Goal: Transaction & Acquisition: Purchase product/service

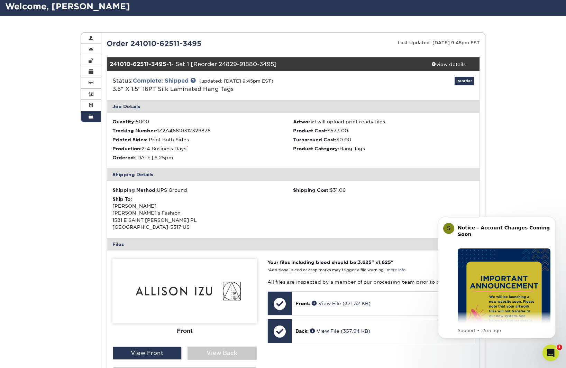
click at [459, 80] on link "Reorder" at bounding box center [464, 81] width 19 height 9
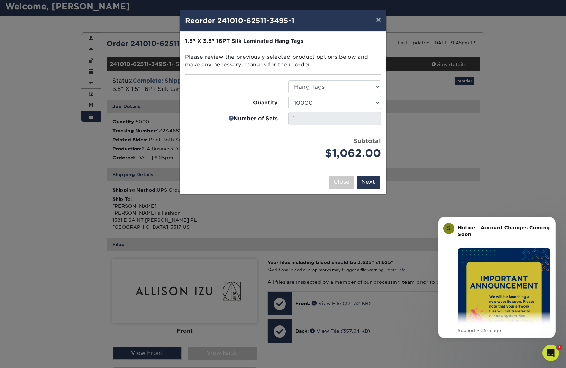
drag, startPoint x: 346, startPoint y: 110, endPoint x: 337, endPoint y: 107, distance: 9.8
click at [346, 110] on ul "Select Option Hang Tags Quantity" at bounding box center [283, 120] width 196 height 81
select select "e824bf9f-d22d-4070-926d-42c6dd5ef515"
click at [373, 178] on button "Next" at bounding box center [368, 182] width 23 height 13
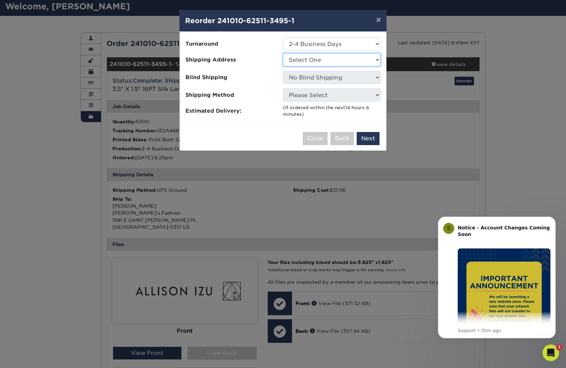
select select "250638"
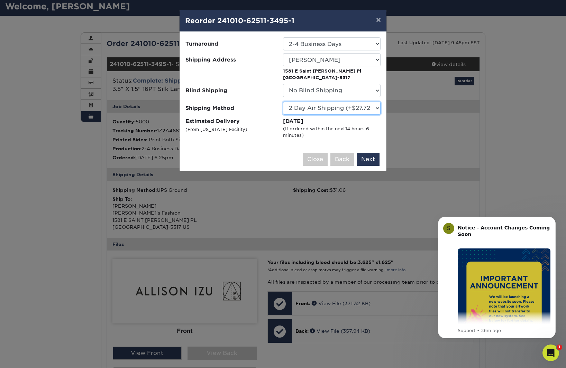
select select "03"
click at [374, 160] on button "Next" at bounding box center [368, 159] width 23 height 13
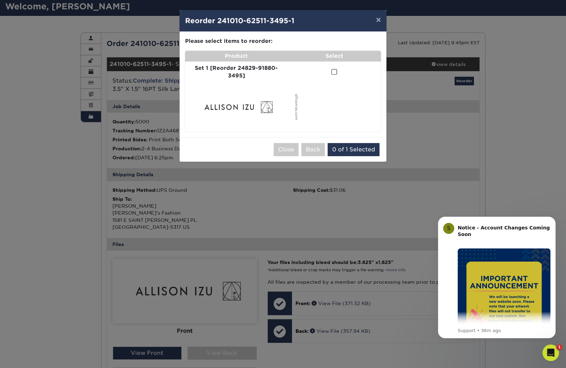
click at [329, 71] on td at bounding box center [333, 72] width 93 height 21
click at [332, 72] on span at bounding box center [334, 72] width 6 height 7
click at [0, 0] on input "checkbox" at bounding box center [0, 0] width 0 height 0
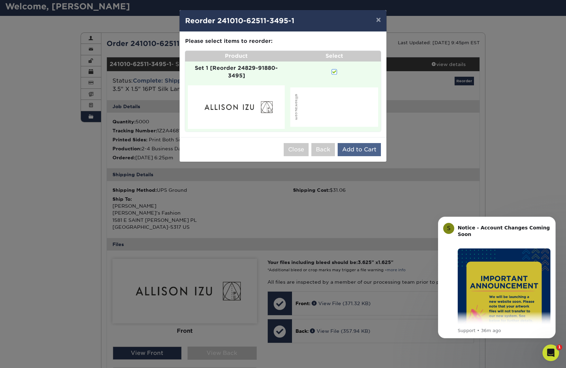
click at [365, 146] on button "Add to Cart" at bounding box center [359, 149] width 43 height 13
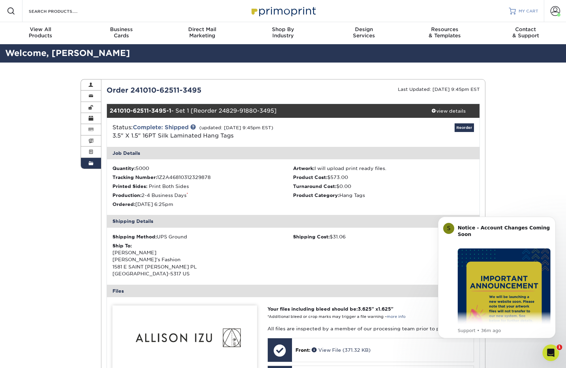
scroll to position [1, 0]
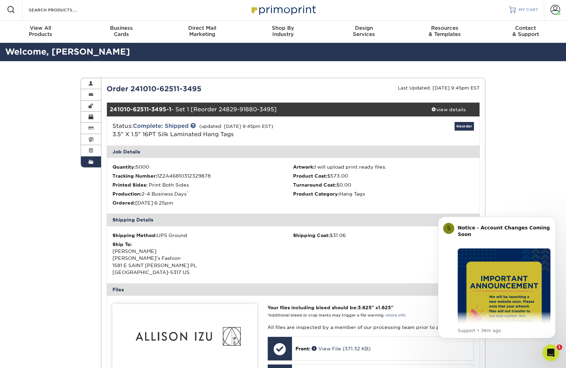
click at [522, 10] on span "MY CART" at bounding box center [528, 10] width 20 height 6
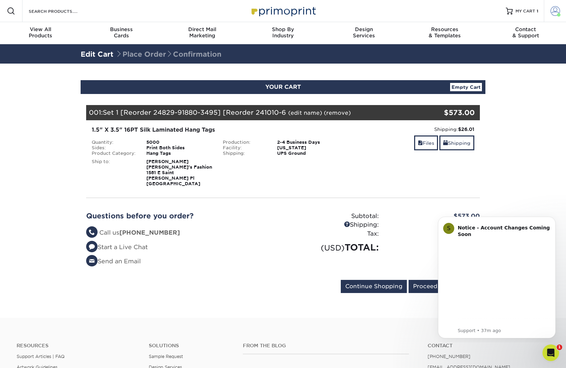
click at [550, 13] on link "Account" at bounding box center [555, 11] width 22 height 22
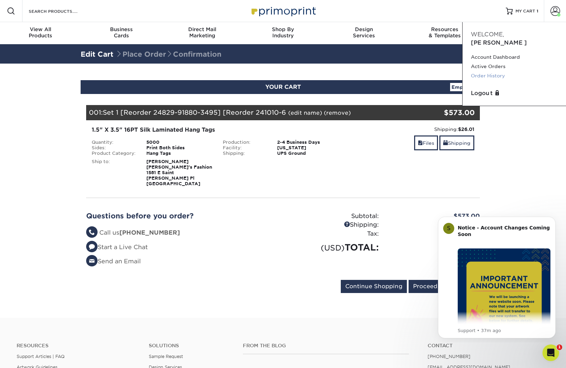
click at [497, 71] on link "Order History" at bounding box center [514, 75] width 87 height 9
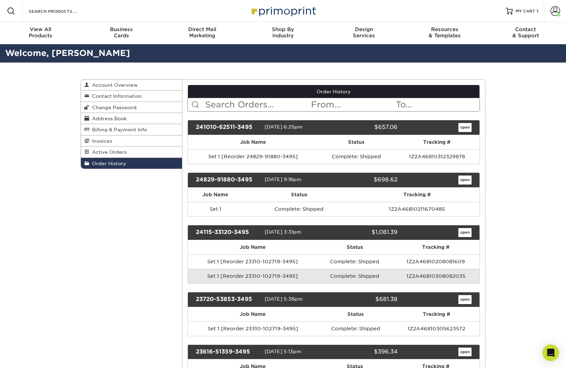
click at [461, 124] on link "open" at bounding box center [464, 127] width 13 height 9
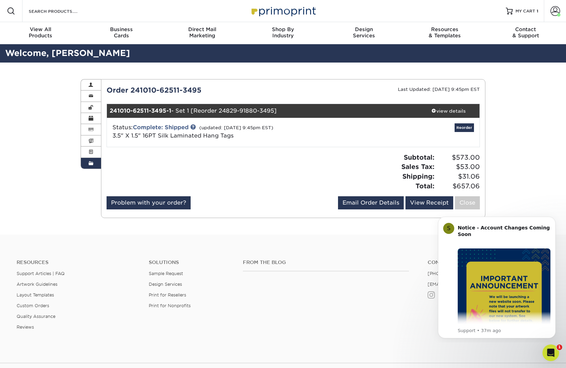
click at [463, 129] on link "Reorder" at bounding box center [464, 127] width 19 height 9
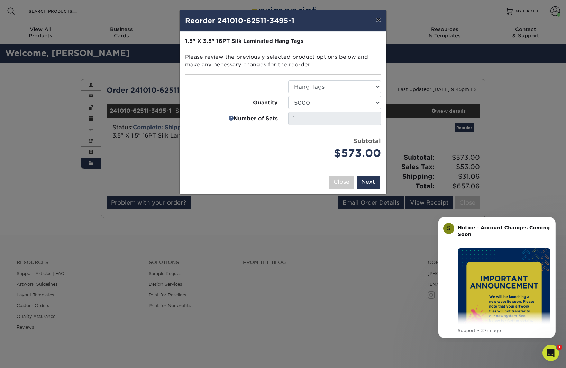
click at [377, 22] on button "×" at bounding box center [378, 19] width 16 height 19
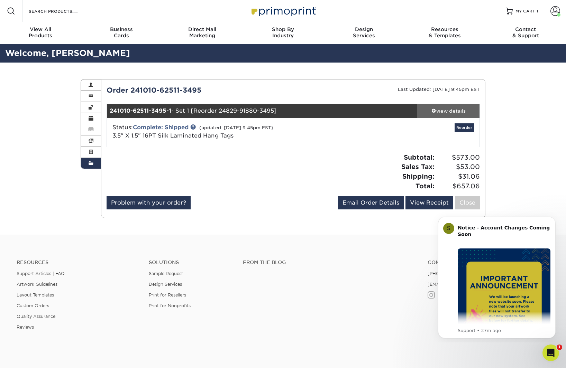
click at [465, 112] on div "view details" at bounding box center [448, 111] width 62 height 7
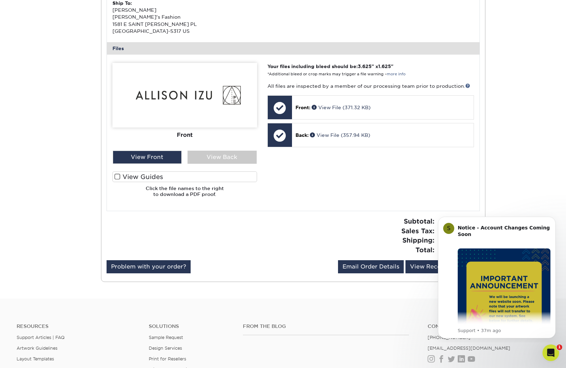
scroll to position [200, 0]
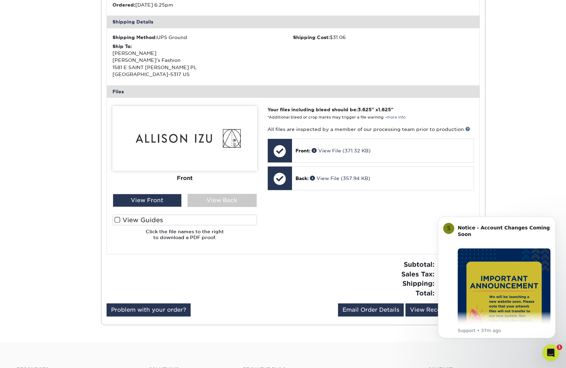
click at [234, 219] on label "View Guides" at bounding box center [184, 220] width 145 height 11
click at [0, 0] on input "View Guides" at bounding box center [0, 0] width 0 height 0
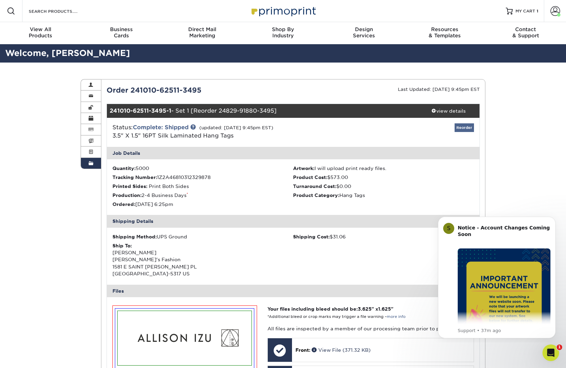
scroll to position [0, 0]
click at [471, 125] on link "Reorder" at bounding box center [464, 127] width 19 height 9
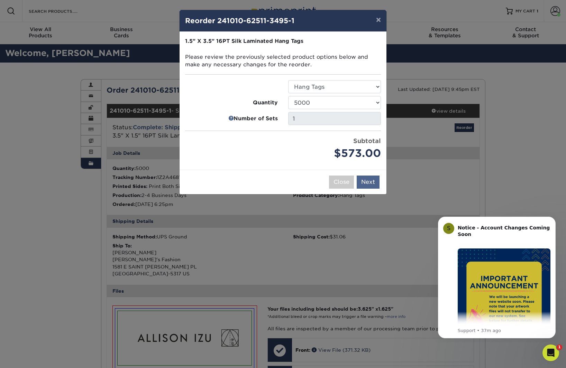
click at [365, 184] on button "Next" at bounding box center [368, 182] width 23 height 13
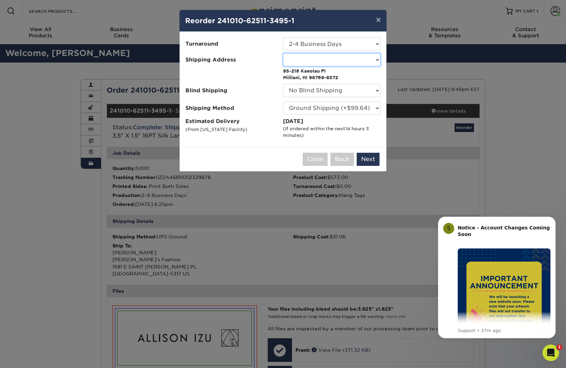
select select "-1"
click at [378, 20] on button "×" at bounding box center [378, 19] width 16 height 19
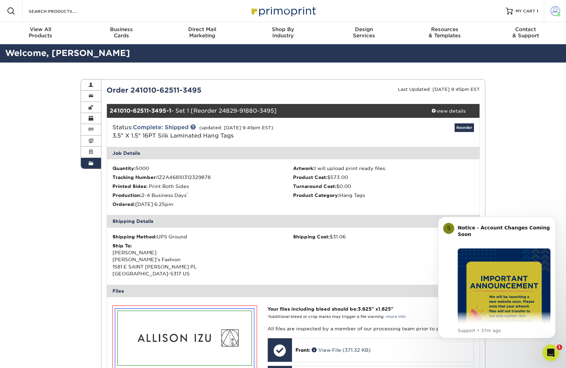
click at [548, 10] on link "Account" at bounding box center [555, 11] width 22 height 22
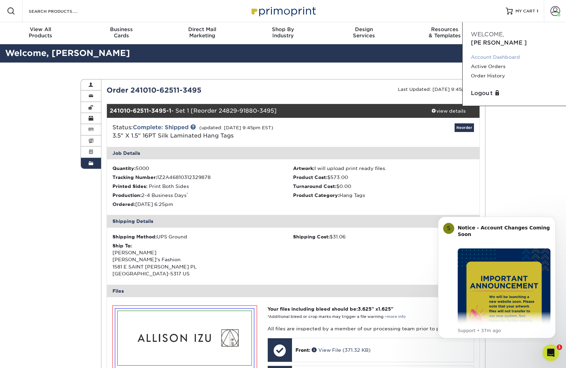
click at [491, 53] on link "Account Dashboard" at bounding box center [514, 57] width 87 height 9
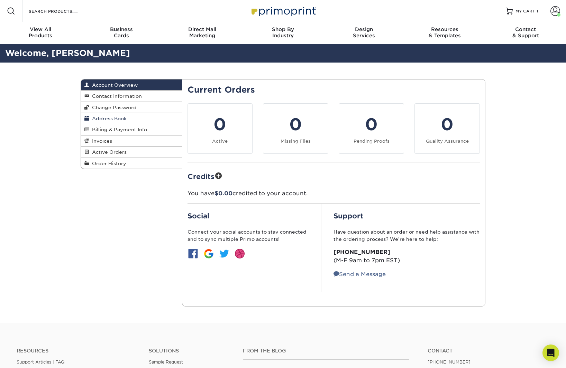
click at [114, 119] on span "Address Book" at bounding box center [107, 119] width 37 height 6
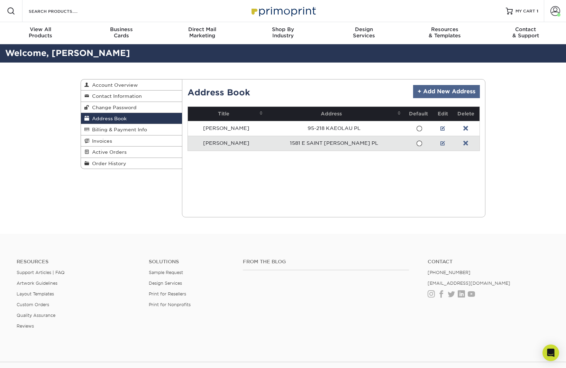
click at [456, 91] on link "+ Add New Address" at bounding box center [446, 91] width 67 height 13
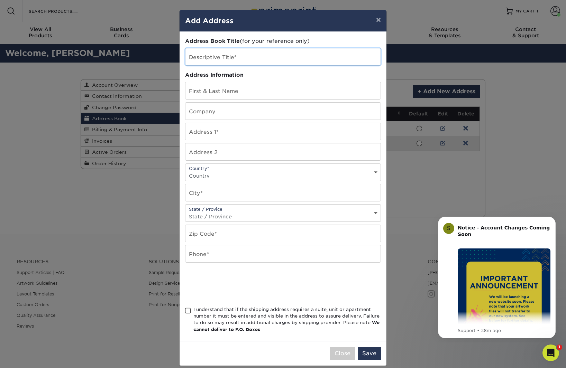
click at [254, 56] on input "text" at bounding box center [282, 56] width 195 height 17
type input "[GEOGRAPHIC_DATA]"
type input "[PERSON_NAME]"
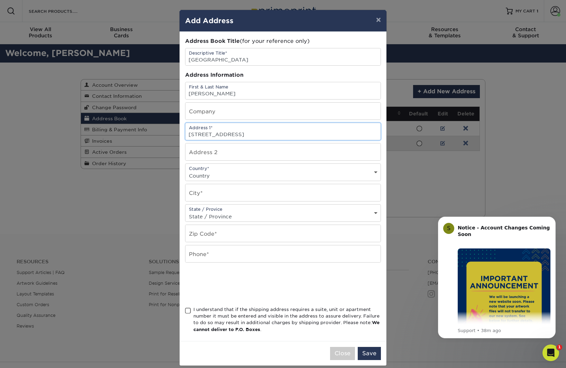
type input "3156 Alika Ave"
select select "US"
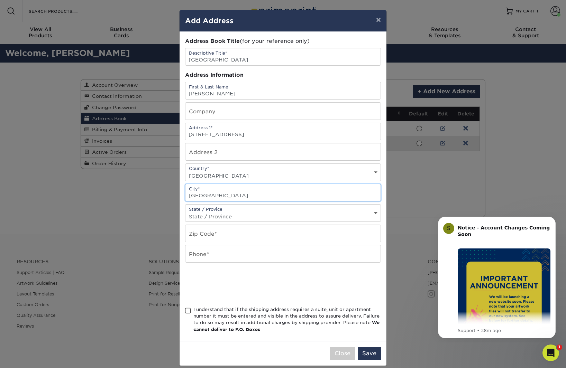
type input "Honolulu"
select select "HI"
type input "96817"
type input "8083491013"
click at [184, 315] on div "Address Book Title (for your reference only) Descriptive Title* Alika House Add…" at bounding box center [283, 187] width 207 height 310
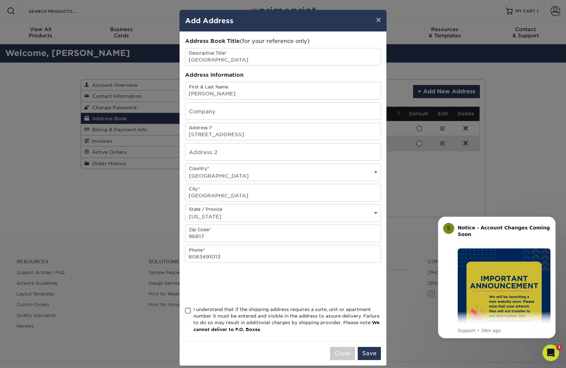
click at [188, 317] on div "I understand that if the shipping address requires a suite, unit or apartment n…" at bounding box center [283, 321] width 196 height 30
click at [186, 313] on span at bounding box center [188, 311] width 6 height 7
click at [0, 0] on input "I understand that if the shipping address requires a suite, unit or apartment n…" at bounding box center [0, 0] width 0 height 0
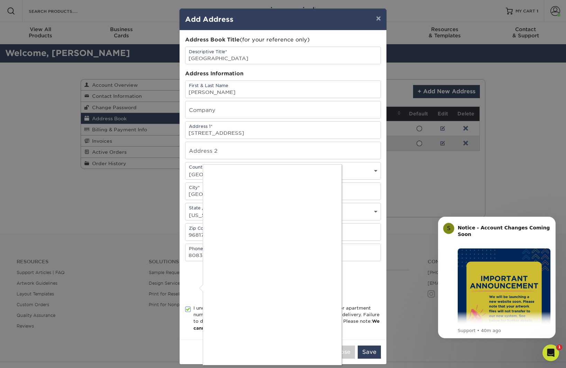
drag, startPoint x: 192, startPoint y: 298, endPoint x: 196, endPoint y: 299, distance: 4.6
click at [192, 298] on div at bounding box center [283, 184] width 566 height 368
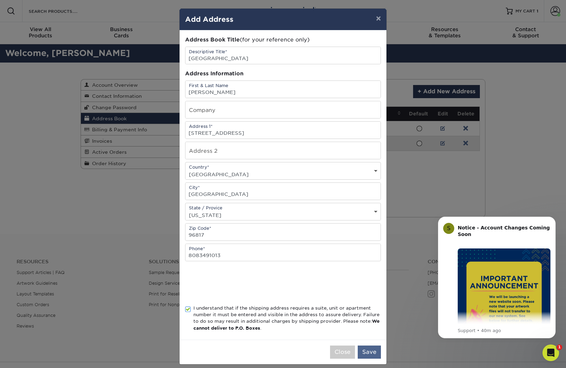
click at [363, 353] on button "Save" at bounding box center [369, 352] width 23 height 13
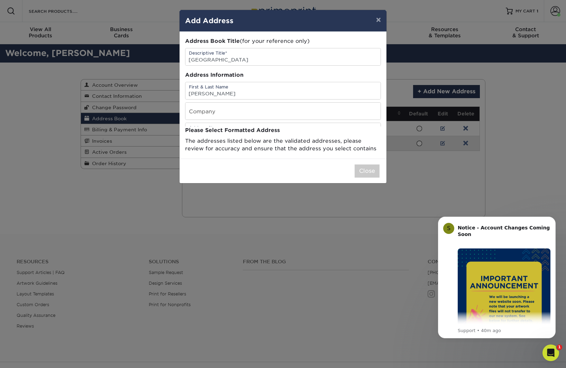
scroll to position [0, 0]
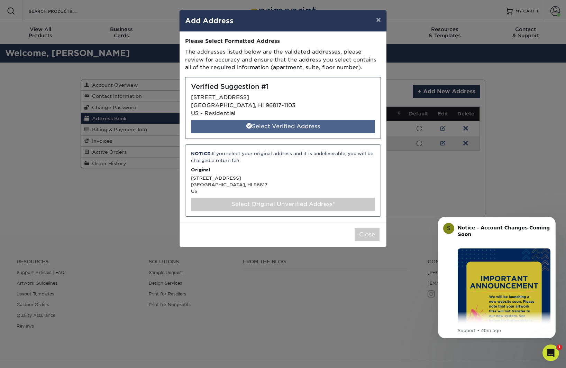
click at [255, 124] on div "Select Verified Address" at bounding box center [283, 126] width 184 height 13
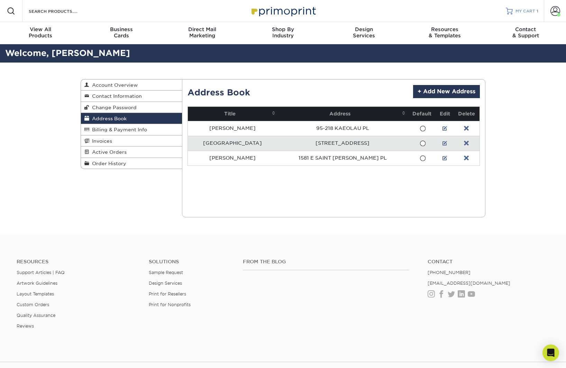
click at [525, 15] on link "MY CART 1" at bounding box center [522, 11] width 33 height 22
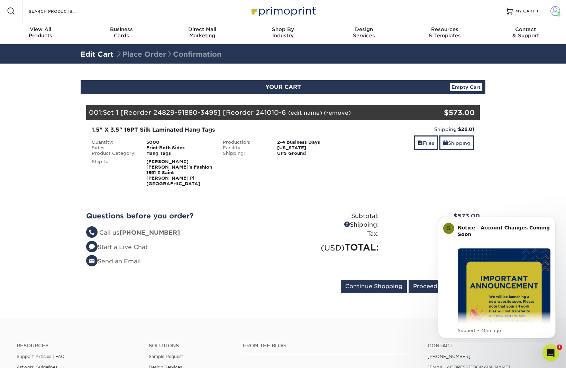
click at [556, 10] on span at bounding box center [555, 11] width 10 height 10
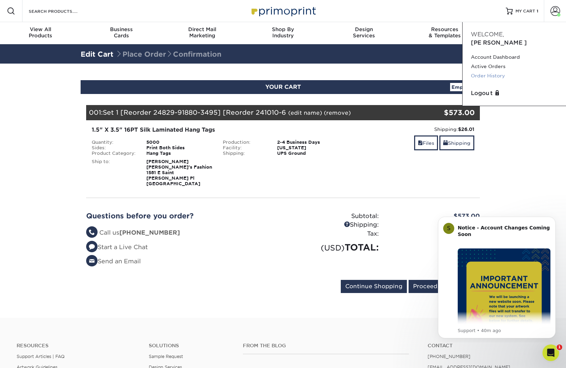
click at [493, 71] on link "Order History" at bounding box center [514, 75] width 87 height 9
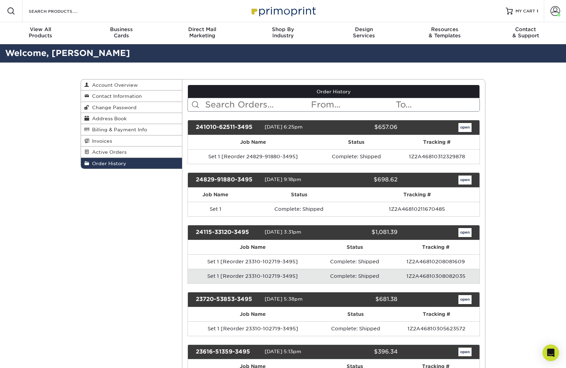
click at [465, 130] on link "open" at bounding box center [464, 127] width 13 height 9
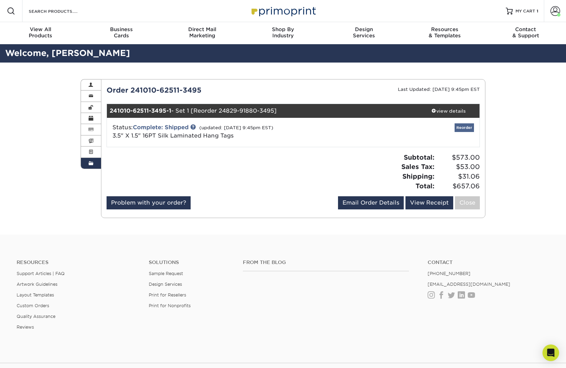
click at [466, 129] on link "Reorder" at bounding box center [464, 127] width 19 height 9
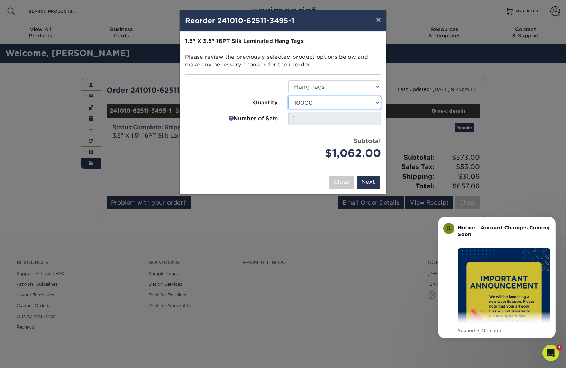
select select "e824bf9f-d22d-4070-926d-42c6dd5ef515"
click at [374, 185] on button "Next" at bounding box center [368, 182] width 23 height 13
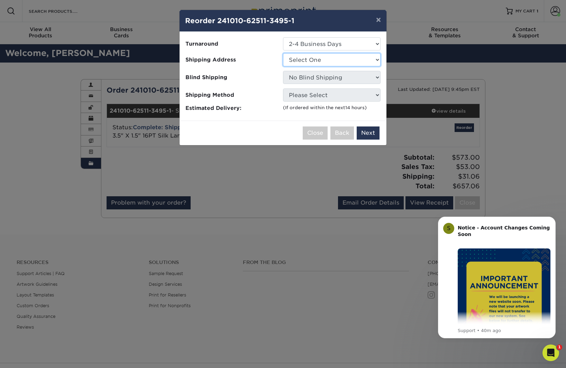
select select "286133"
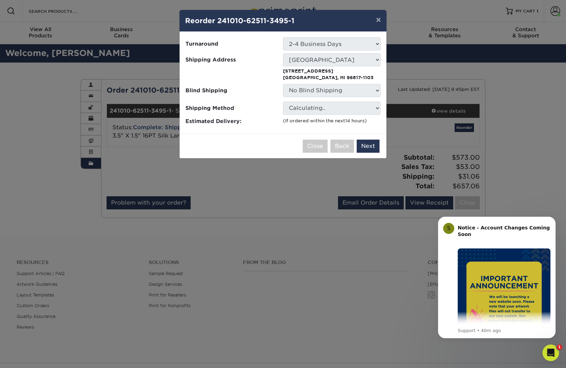
click at [329, 74] on p "3156 Alika Ave Honolulu, HI 96817-1103" at bounding box center [332, 74] width 98 height 13
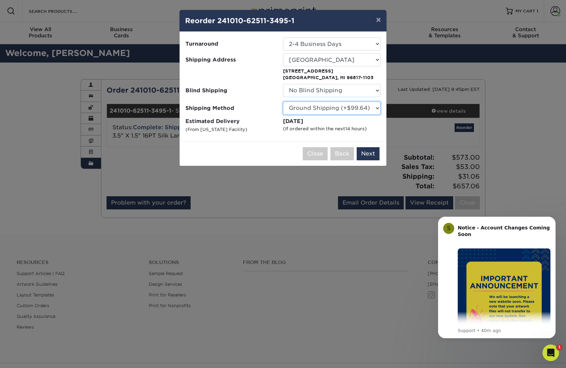
select select "02"
click at [375, 152] on button "Next" at bounding box center [368, 153] width 23 height 13
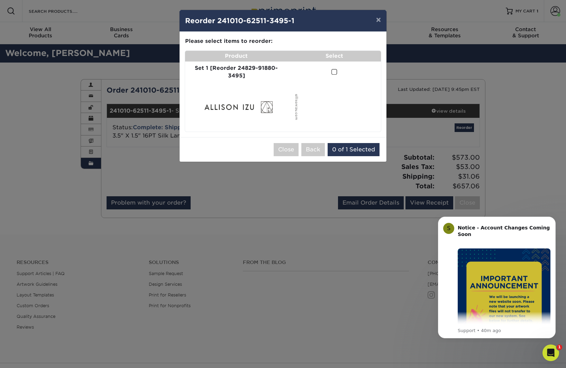
drag, startPoint x: 330, startPoint y: 73, endPoint x: 329, endPoint y: 81, distance: 7.7
click at [331, 73] on span at bounding box center [334, 72] width 6 height 7
click at [0, 0] on input "checkbox" at bounding box center [0, 0] width 0 height 0
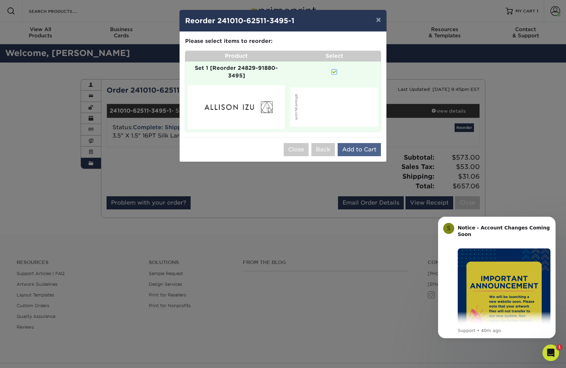
click at [352, 143] on button "Add to Cart" at bounding box center [359, 149] width 43 height 13
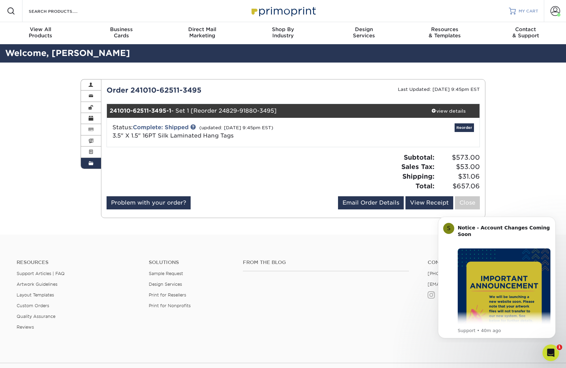
click at [517, 15] on link "MY CART" at bounding box center [523, 11] width 29 height 22
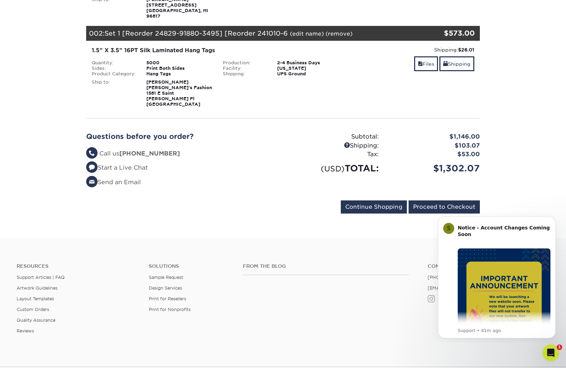
scroll to position [180, 0]
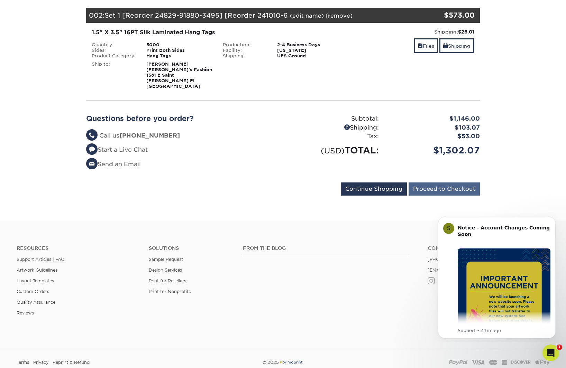
click at [445, 183] on input "Proceed to Checkout" at bounding box center [443, 189] width 71 height 13
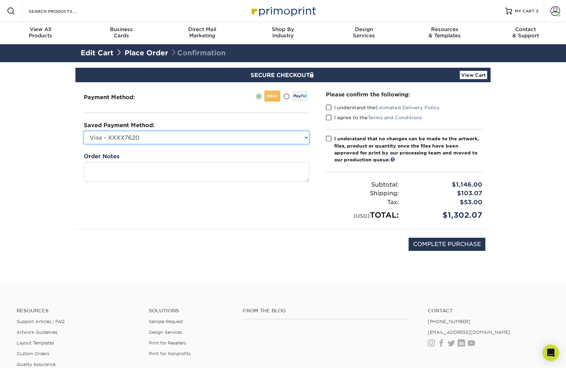
click at [244, 136] on select "Visa - XXXX7620 Visa - XXXX1090 Visa - XXXX6454 Visa - XXXX6622 Visa - XXXX6033…" at bounding box center [197, 137] width 226 height 13
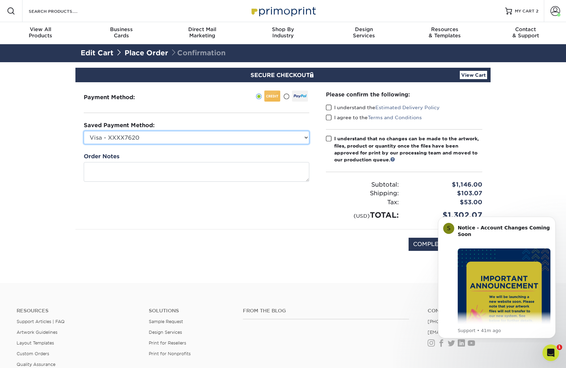
select select
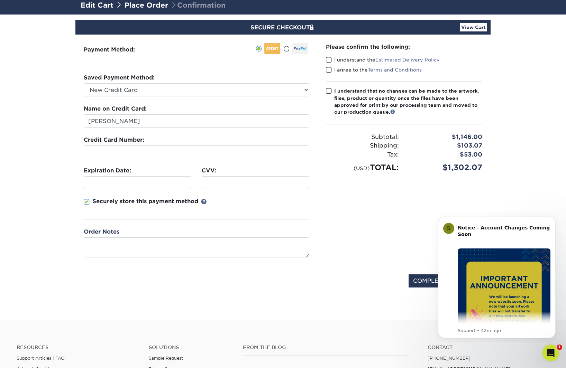
scroll to position [48, 0]
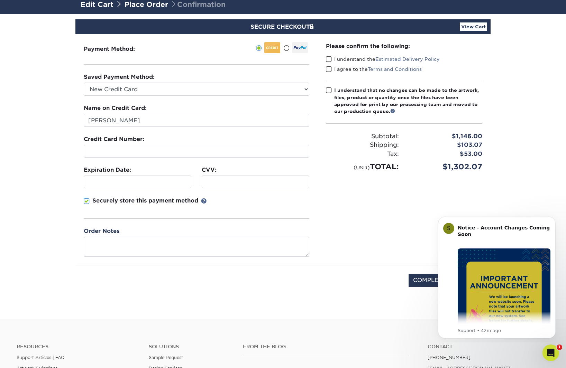
click at [329, 91] on span at bounding box center [329, 90] width 6 height 7
click at [0, 0] on input "I understand that no changes can be made to the artwork, files, product or quan…" at bounding box center [0, 0] width 0 height 0
click at [327, 61] on span at bounding box center [329, 59] width 6 height 7
click at [0, 0] on input "I understand the Estimated Delivery Policy" at bounding box center [0, 0] width 0 height 0
drag, startPoint x: 327, startPoint y: 70, endPoint x: 328, endPoint y: 79, distance: 9.0
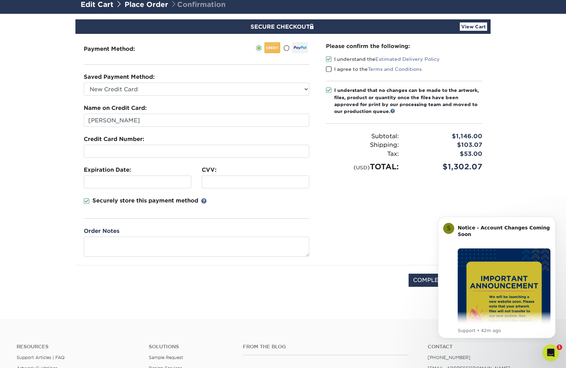
click at [327, 70] on span at bounding box center [329, 69] width 6 height 7
click at [0, 0] on input "I agree to the Terms and Conditions" at bounding box center [0, 0] width 0 height 0
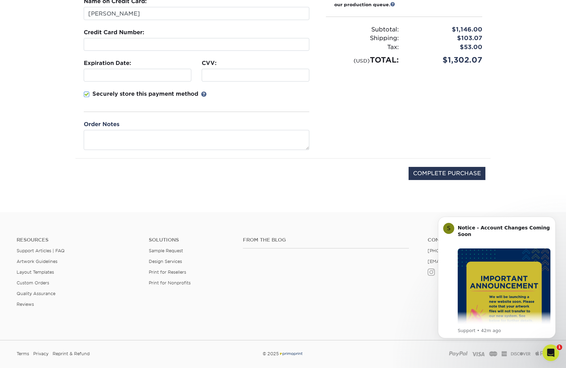
scroll to position [159, 0]
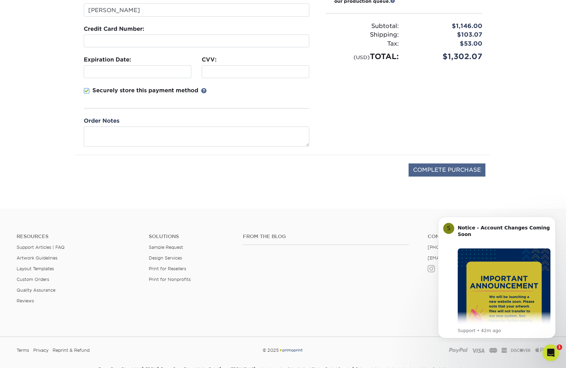
drag, startPoint x: 443, startPoint y: 172, endPoint x: 422, endPoint y: 173, distance: 20.8
click at [443, 172] on input "COMPLETE PURCHASE" at bounding box center [446, 170] width 77 height 13
type input "PROCESSING, PLEASE WAIT..."
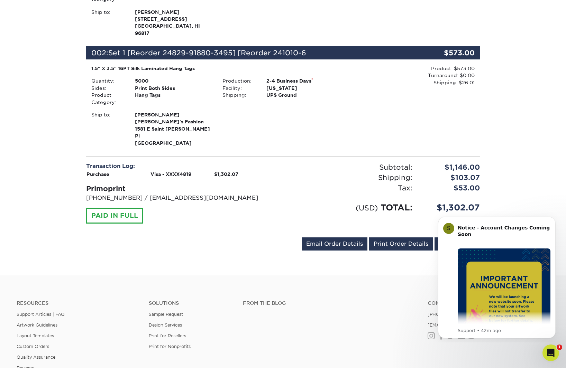
scroll to position [326, 0]
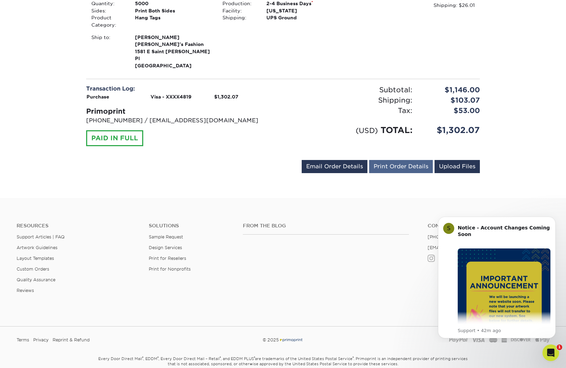
click at [405, 160] on link "Print Order Details" at bounding box center [401, 166] width 64 height 13
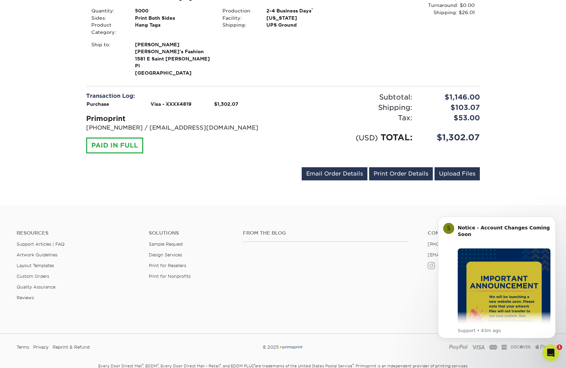
scroll to position [322, 0]
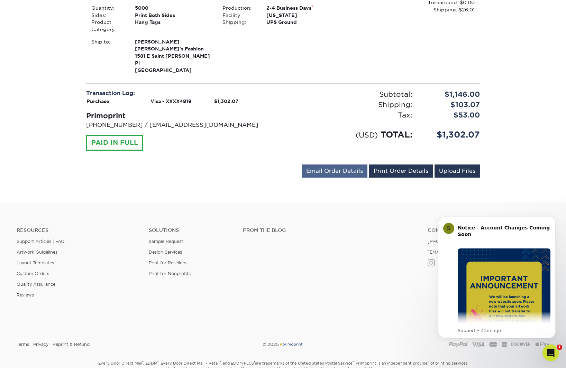
click at [329, 165] on link "Email Order Details" at bounding box center [335, 171] width 66 height 13
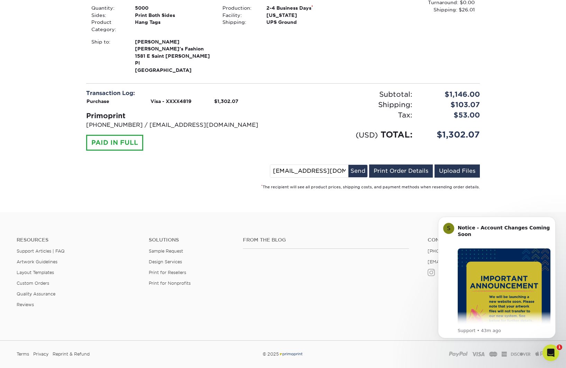
click at [457, 165] on link "Upload Files" at bounding box center [456, 171] width 45 height 13
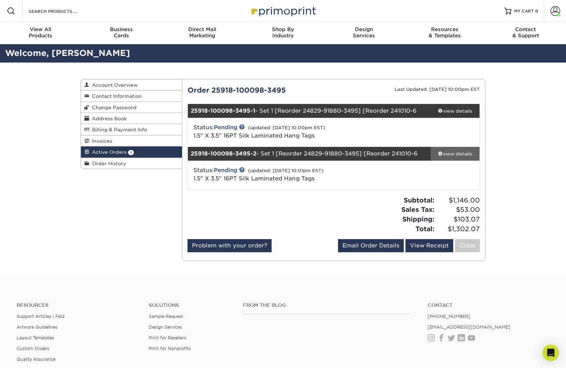
click at [452, 154] on div "view details" at bounding box center [455, 153] width 49 height 7
